Goal: Task Accomplishment & Management: Manage account settings

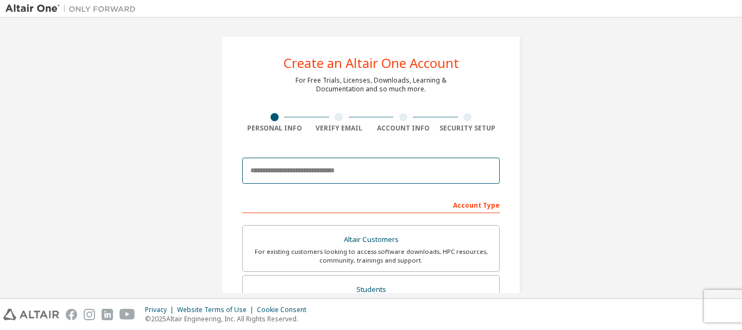
click at [418, 172] on input "email" at bounding box center [371, 171] width 258 height 26
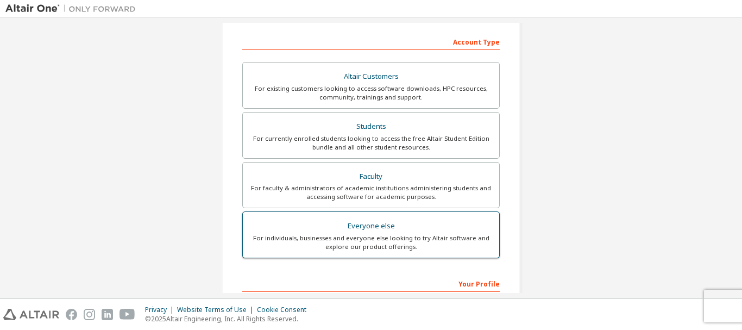
type input "**********"
click at [391, 234] on div "For individuals, businesses and everyone else looking to try Altair software an…" at bounding box center [370, 242] width 243 height 17
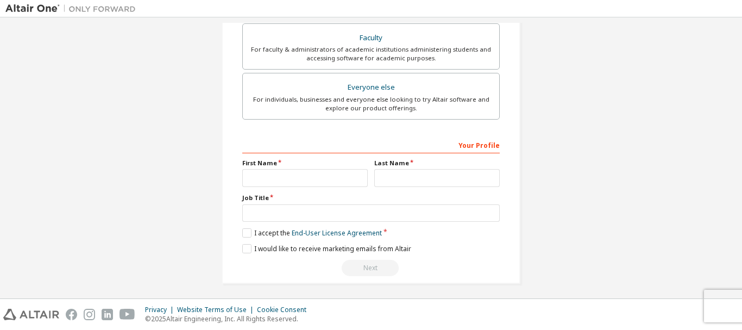
scroll to position [305, 0]
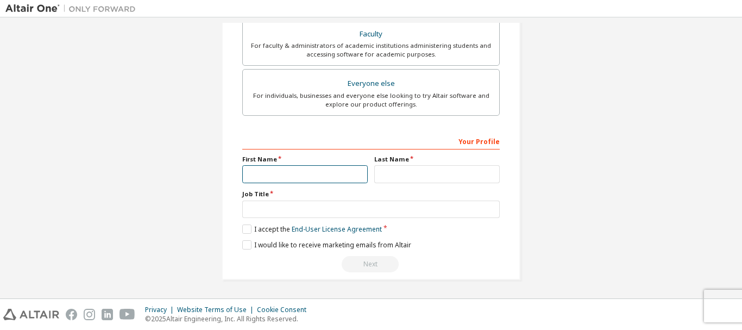
click at [290, 169] on input "text" at bounding box center [305, 174] width 126 height 18
type input "*"
type input "**********"
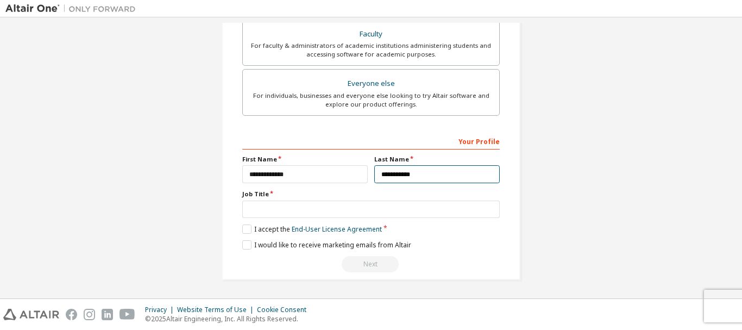
type input "**********"
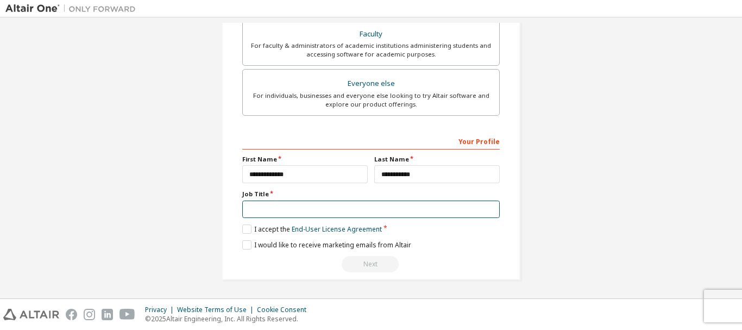
click at [393, 206] on input "text" at bounding box center [371, 210] width 258 height 18
type input "*******"
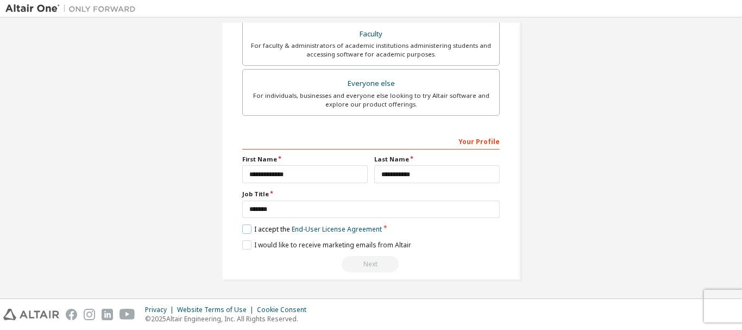
click at [249, 227] on label "I accept the End-User License Agreement" at bounding box center [312, 228] width 140 height 9
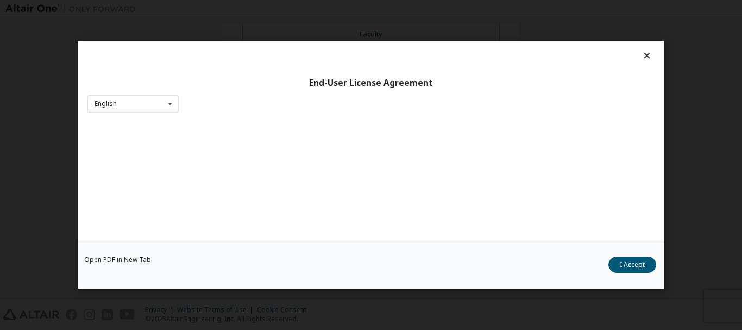
click at [248, 245] on div "Open PDF in New Tab I Accept" at bounding box center [371, 264] width 587 height 49
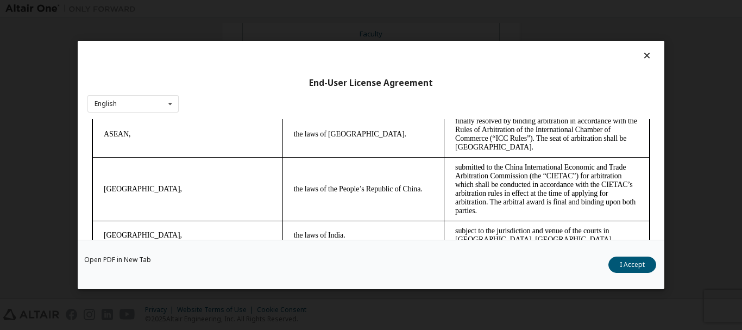
scroll to position [2884, 0]
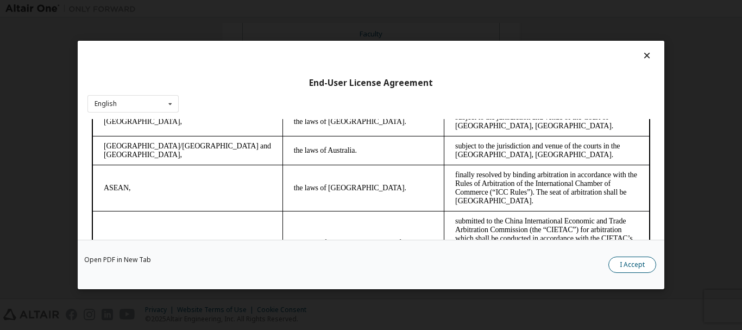
click at [639, 260] on button "I Accept" at bounding box center [633, 264] width 48 height 16
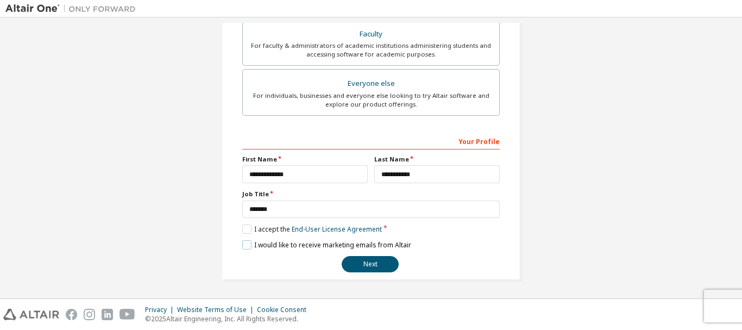
click at [244, 244] on label "I would like to receive marketing emails from Altair" at bounding box center [326, 244] width 169 height 9
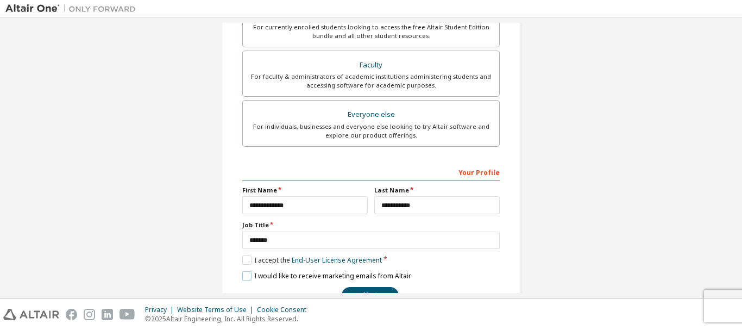
scroll to position [305, 0]
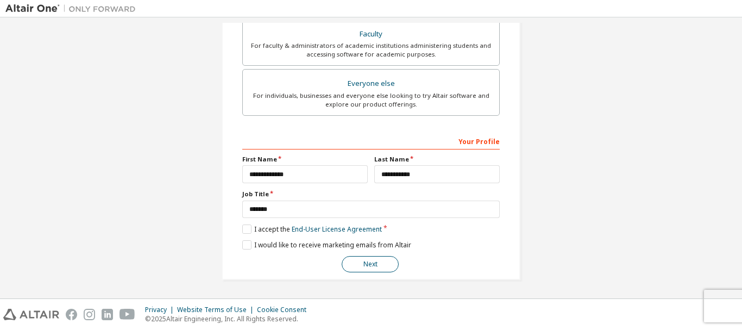
click at [379, 261] on button "Next" at bounding box center [370, 264] width 57 height 16
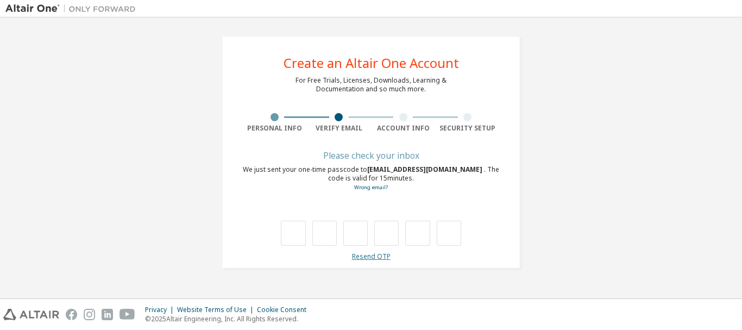
click at [372, 260] on link "Resend OTP" at bounding box center [371, 256] width 39 height 9
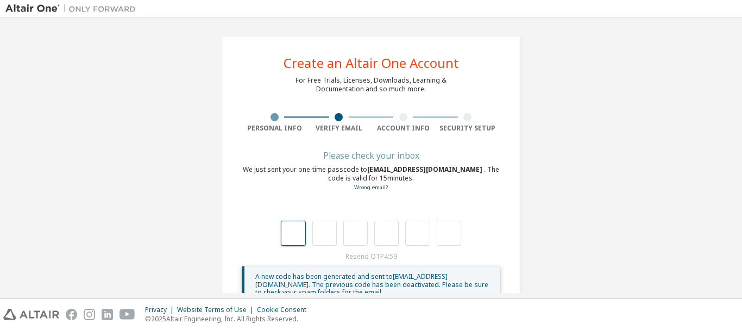
click at [301, 236] on input "text" at bounding box center [293, 233] width 24 height 25
type input "*"
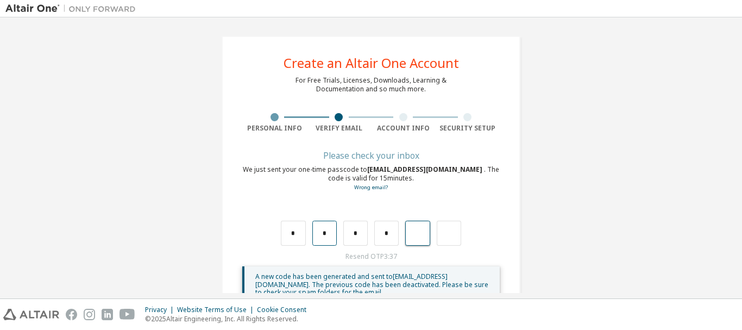
type input "*"
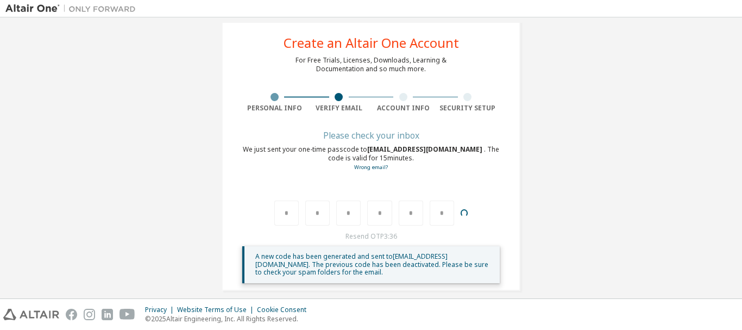
scroll to position [31, 0]
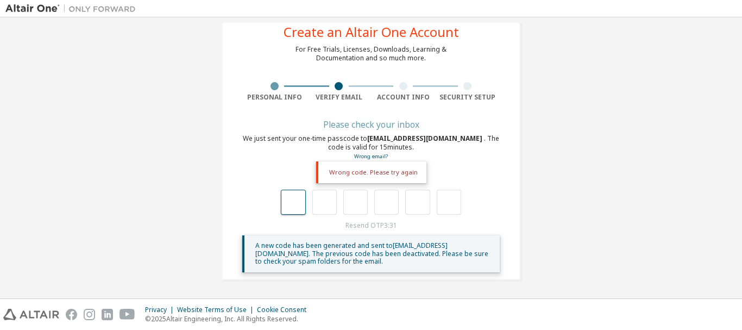
click at [298, 203] on input "text" at bounding box center [293, 202] width 24 height 25
type input "*"
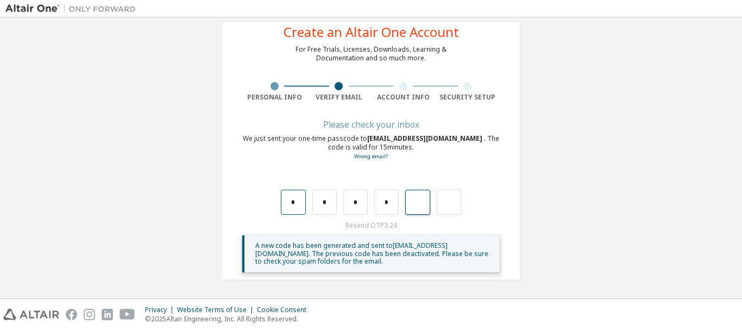
type input "*"
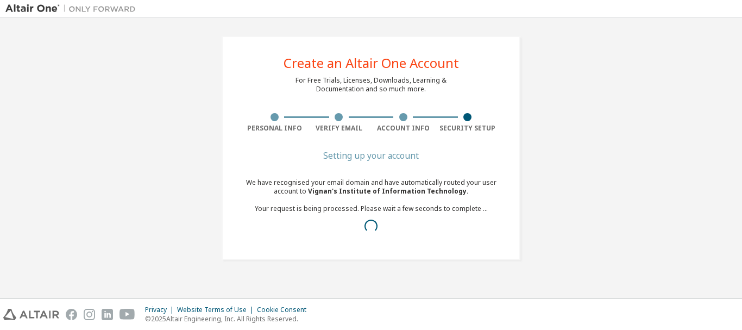
scroll to position [0, 0]
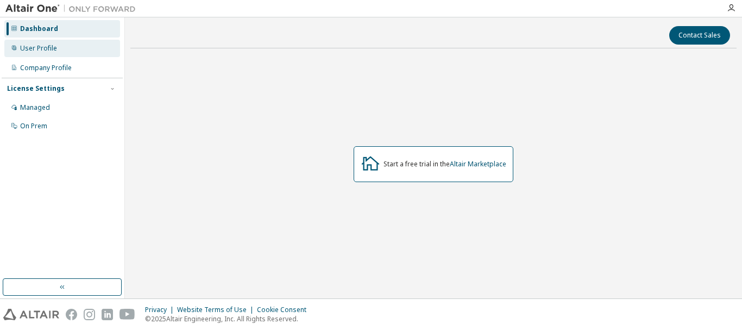
click at [40, 48] on div "User Profile" at bounding box center [38, 48] width 37 height 9
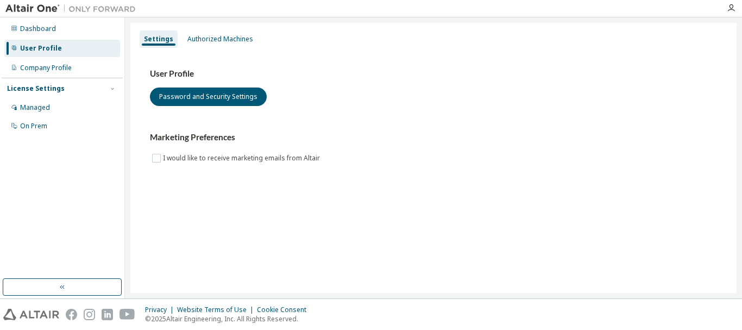
click at [41, 11] on img at bounding box center [73, 8] width 136 height 11
click at [39, 29] on div "Dashboard" at bounding box center [38, 28] width 36 height 9
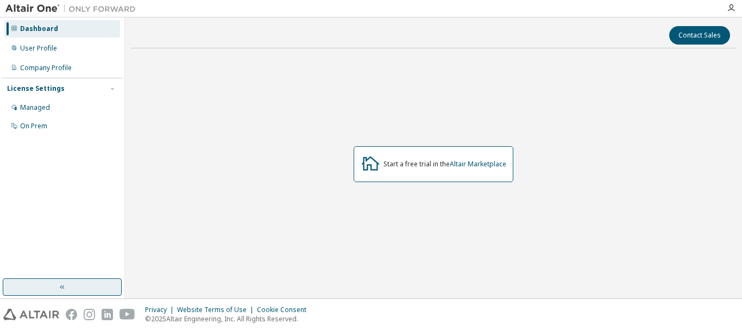
click at [69, 289] on button "button" at bounding box center [62, 286] width 119 height 17
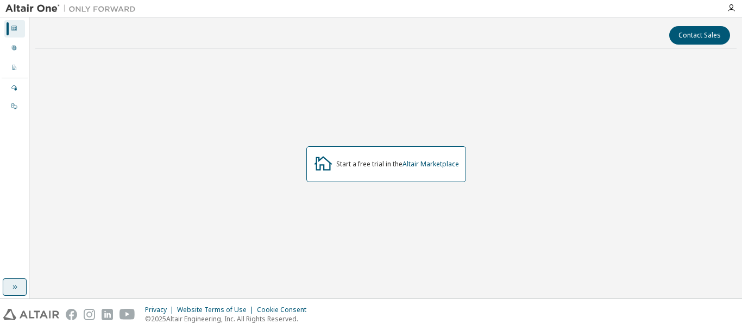
click at [8, 289] on button "button" at bounding box center [15, 286] width 24 height 17
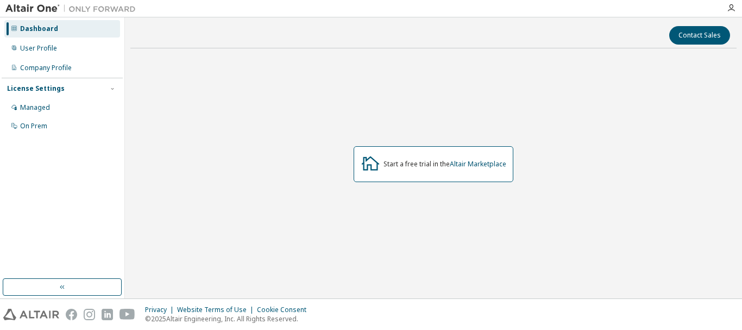
click at [36, 13] on img at bounding box center [73, 8] width 136 height 11
click at [80, 7] on img at bounding box center [73, 8] width 136 height 11
click at [715, 32] on button "Contact Sales" at bounding box center [699, 35] width 61 height 18
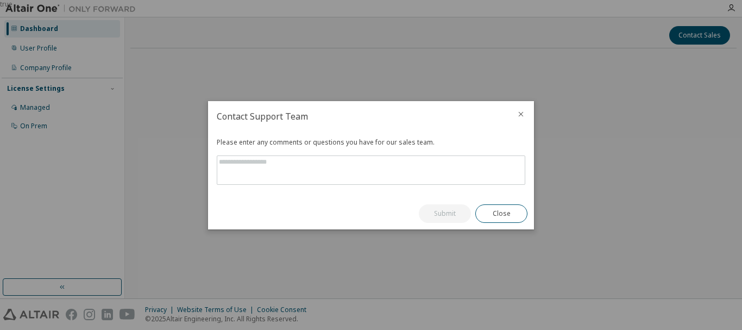
click at [518, 109] on div at bounding box center [521, 115] width 26 height 28
click at [521, 110] on icon "close" at bounding box center [521, 114] width 9 height 9
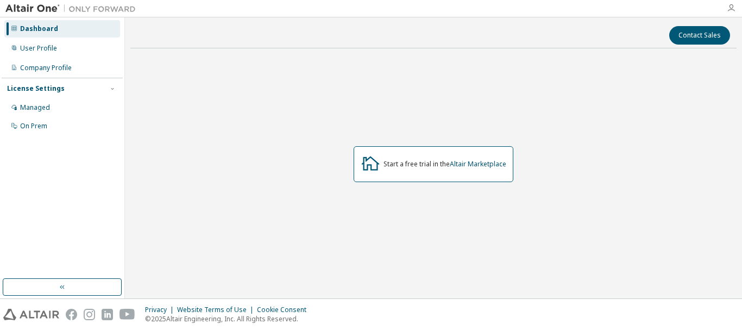
click at [732, 10] on icon "button" at bounding box center [731, 8] width 9 height 9
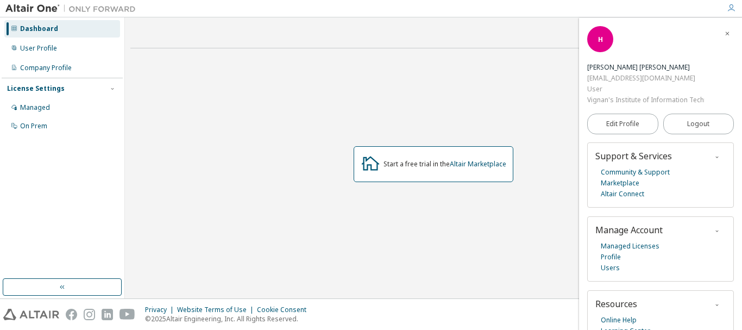
click at [630, 136] on div "Edit Profile Logout" at bounding box center [660, 123] width 147 height 37
click at [628, 124] on span "Edit Profile" at bounding box center [622, 124] width 33 height 9
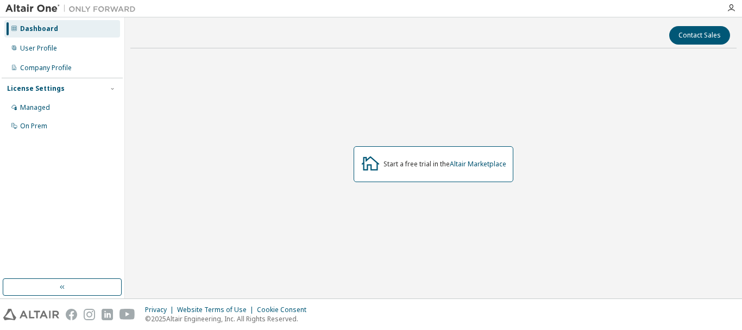
click at [434, 166] on div "Start a free trial in the Altair Marketplace" at bounding box center [445, 164] width 123 height 9
